Goal: Information Seeking & Learning: Learn about a topic

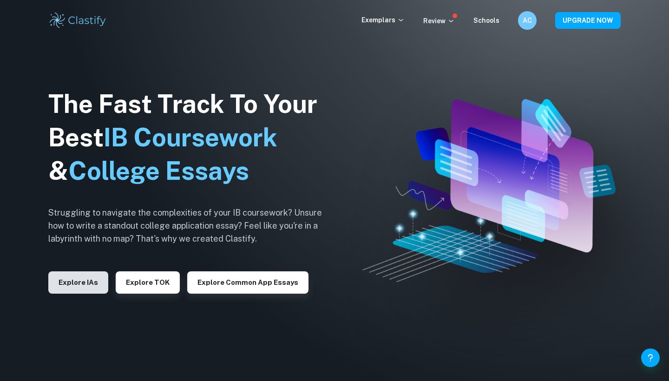
click at [75, 284] on button "Explore IAs" at bounding box center [78, 282] width 60 height 22
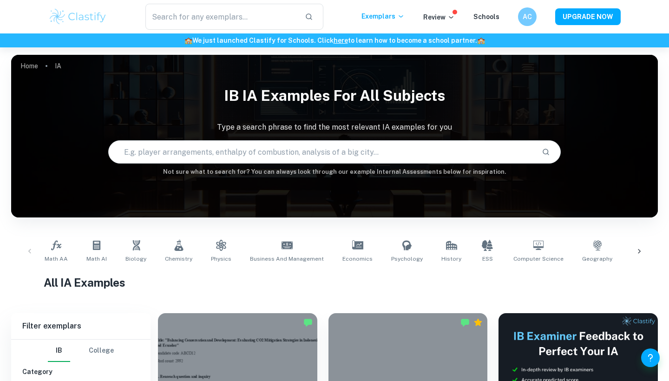
click at [287, 152] on input "text" at bounding box center [322, 152] width 426 height 26
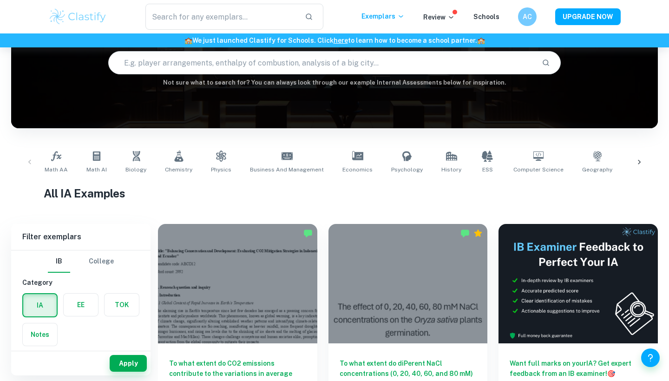
scroll to position [92, 0]
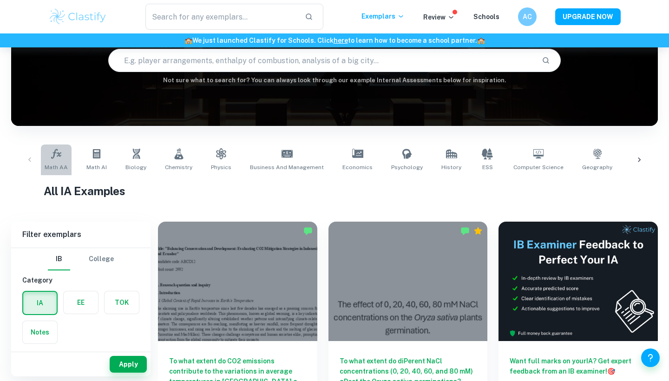
click at [68, 168] on link "Math AA" at bounding box center [56, 160] width 31 height 31
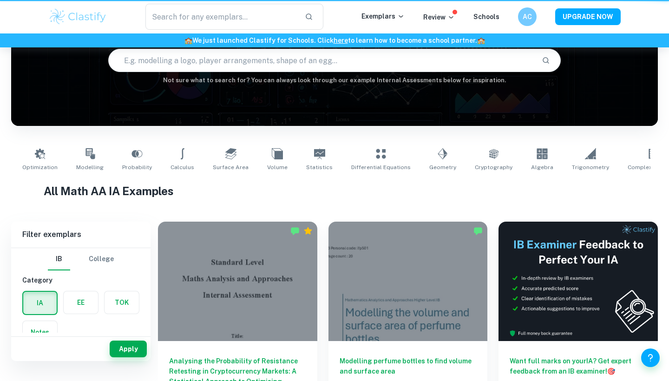
type input "Math AA"
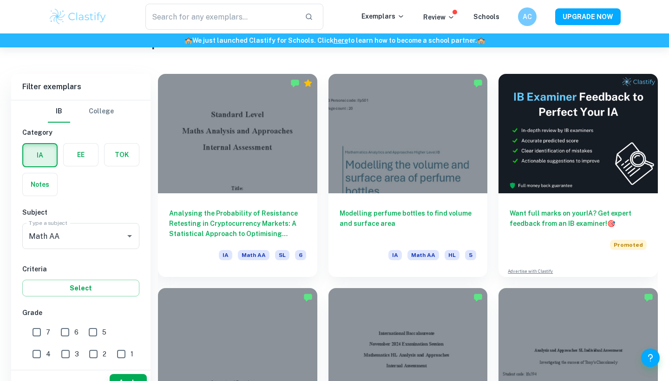
scroll to position [257, 0]
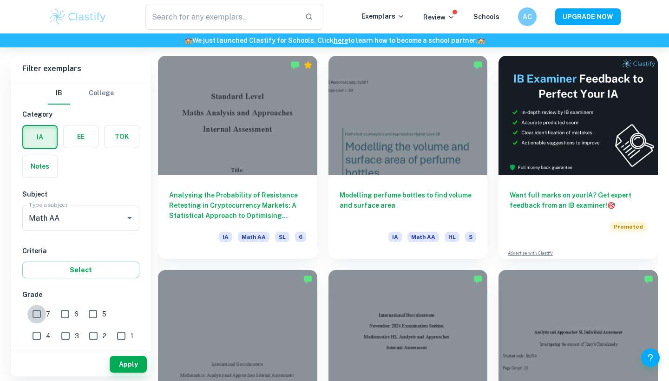
click at [34, 312] on input "7" at bounding box center [36, 314] width 19 height 19
checkbox input "true"
click at [135, 365] on button "Apply" at bounding box center [128, 364] width 37 height 17
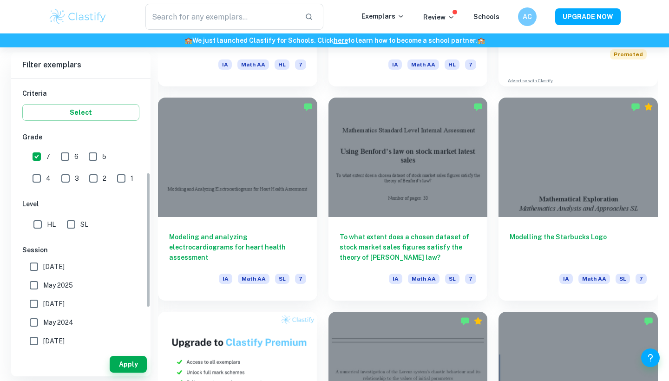
scroll to position [219, 0]
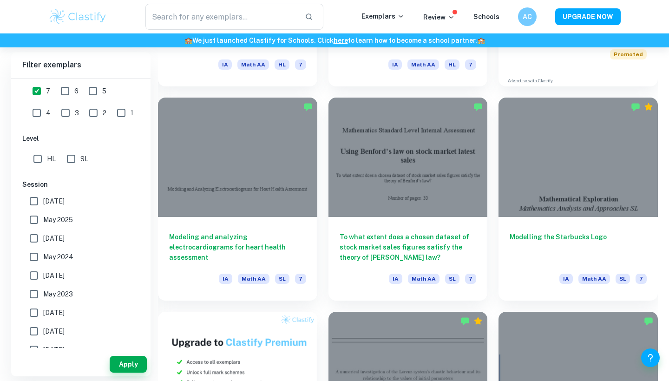
click at [37, 223] on input "May 2025" at bounding box center [34, 220] width 19 height 19
checkbox input "true"
click at [132, 365] on button "Apply" at bounding box center [128, 364] width 37 height 17
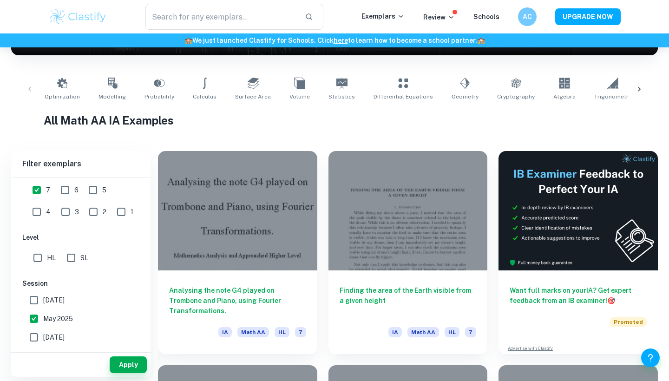
scroll to position [271, 0]
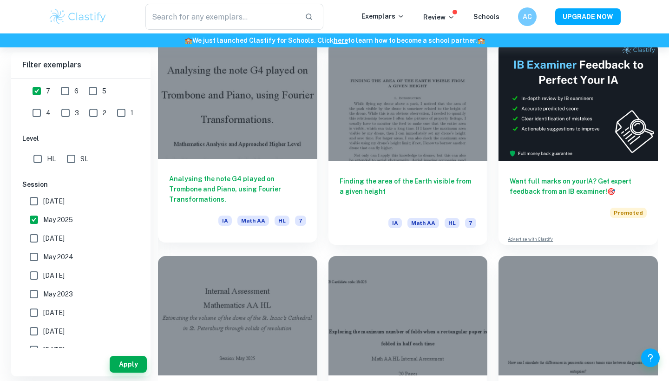
click at [277, 112] on div at bounding box center [237, 99] width 159 height 119
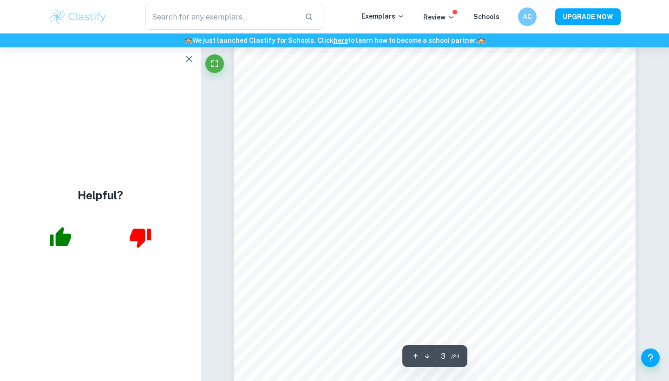
scroll to position [1334, 0]
click at [190, 62] on icon "button" at bounding box center [189, 58] width 11 height 11
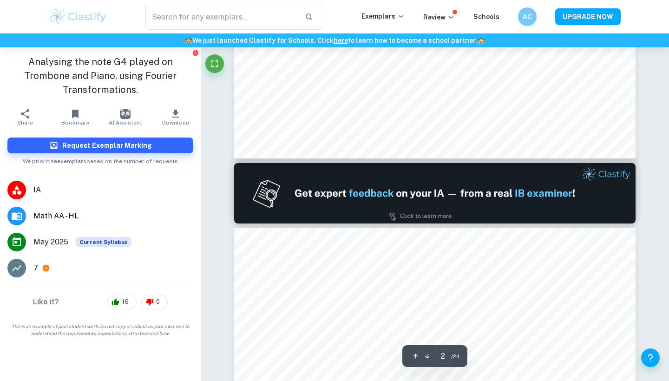
type input "1"
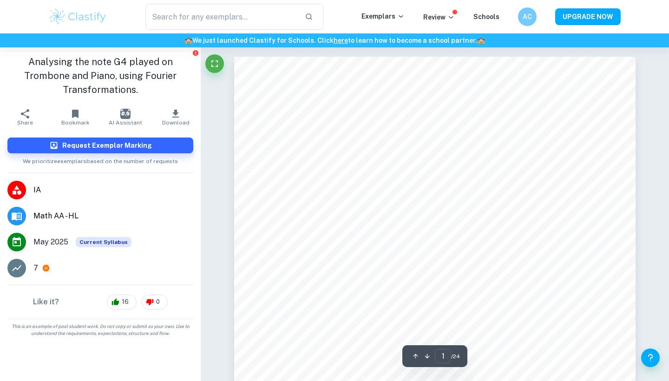
scroll to position [0, 0]
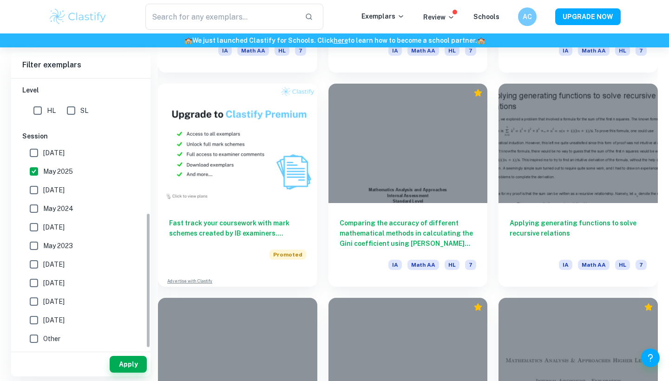
scroll to position [268, 0]
click at [37, 191] on input "[DATE]" at bounding box center [34, 190] width 19 height 19
checkbox input "true"
click at [135, 359] on button "Apply" at bounding box center [128, 364] width 37 height 17
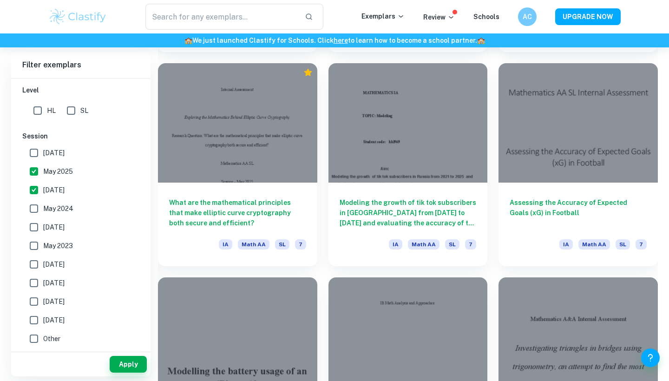
scroll to position [1106, 0]
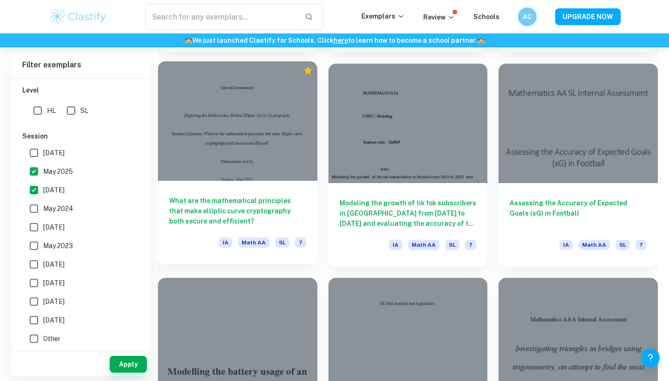
click at [272, 132] on div at bounding box center [237, 120] width 159 height 119
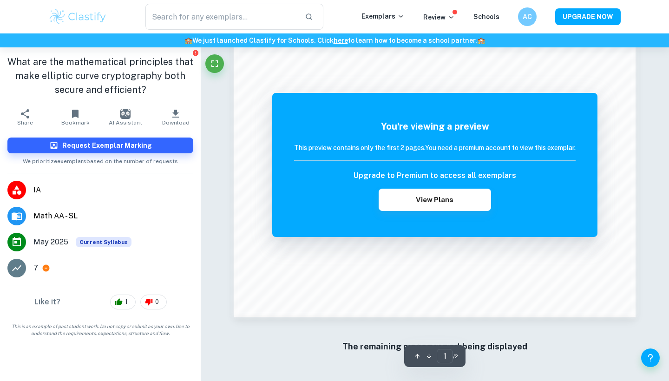
scroll to position [878, 0]
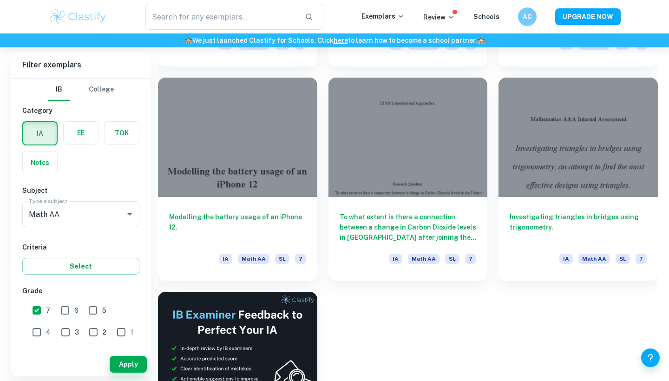
scroll to position [1317, 0]
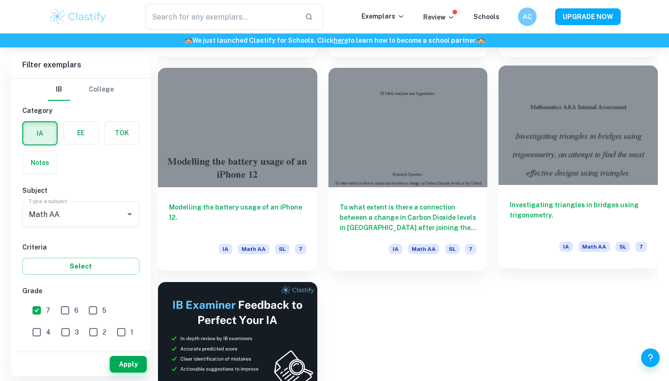
click at [542, 147] on div at bounding box center [578, 125] width 159 height 119
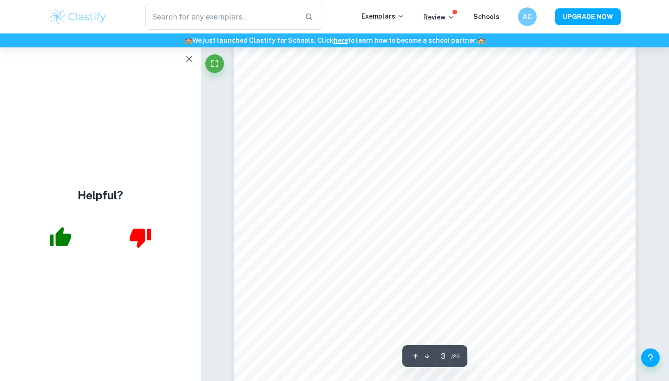
scroll to position [1345, 0]
type input "1"
